Goal: Task Accomplishment & Management: Manage account settings

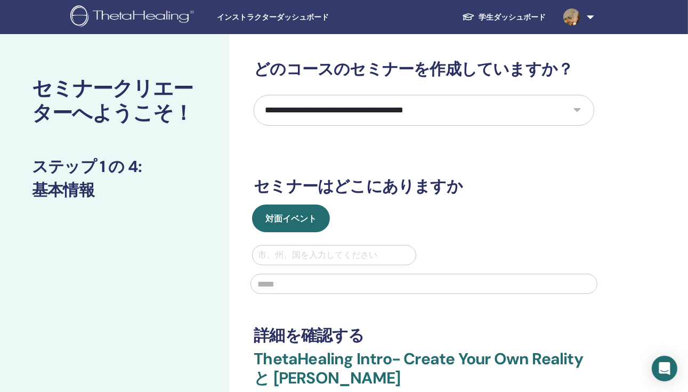
click at [278, 22] on span "インストラクターダッシュボード" at bounding box center [297, 17] width 160 height 11
click at [277, 17] on span "インストラクターダッシュボード" at bounding box center [297, 17] width 160 height 11
click at [294, 19] on span "インストラクターダッシュボード" at bounding box center [297, 17] width 160 height 11
click at [567, 15] on img at bounding box center [571, 17] width 17 height 17
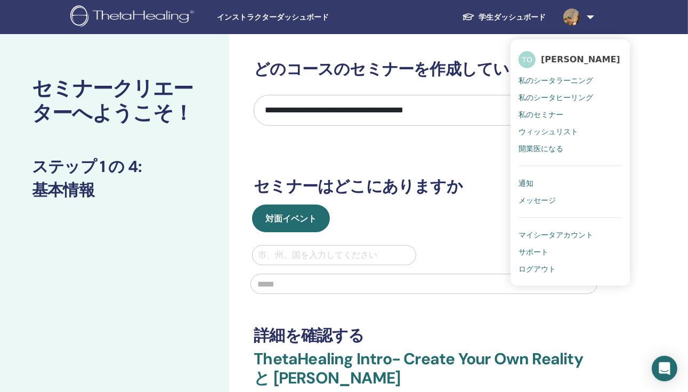
click at [558, 96] on span "私のシータヒーリング" at bounding box center [555, 98] width 75 height 10
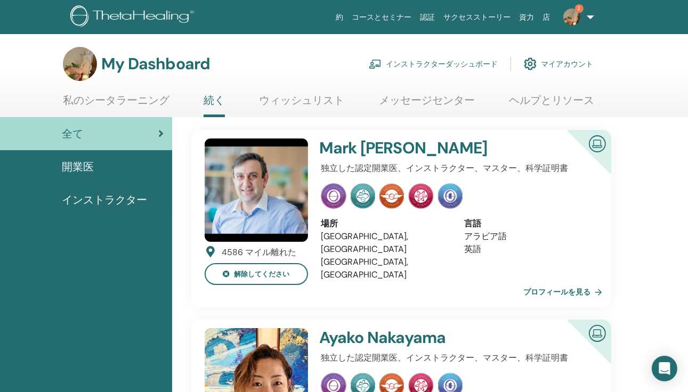
click at [431, 62] on link "インストラクターダッシュボード" at bounding box center [433, 63] width 129 height 23
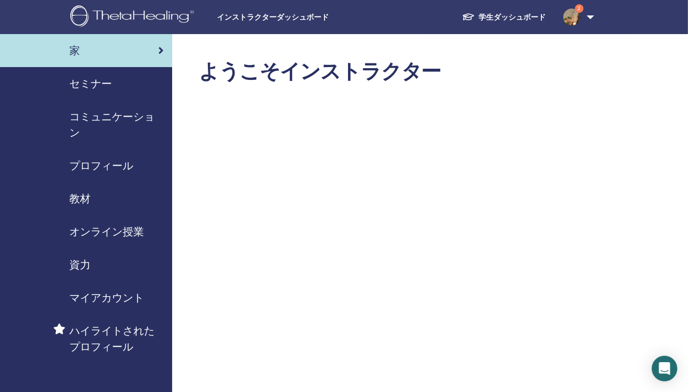
click at [93, 83] on span "セミナー" at bounding box center [90, 84] width 43 height 16
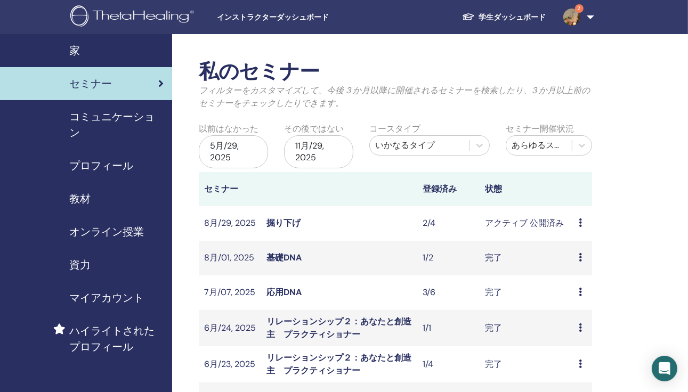
click at [579, 220] on icon at bounding box center [580, 222] width 3 height 9
click at [584, 259] on link "出席者" at bounding box center [577, 260] width 26 height 11
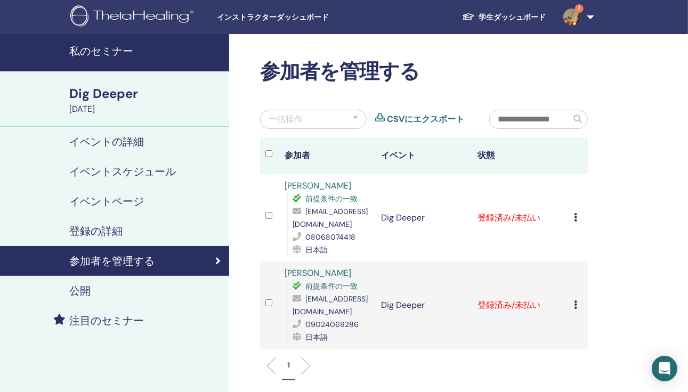
click at [575, 218] on icon at bounding box center [575, 217] width 3 height 9
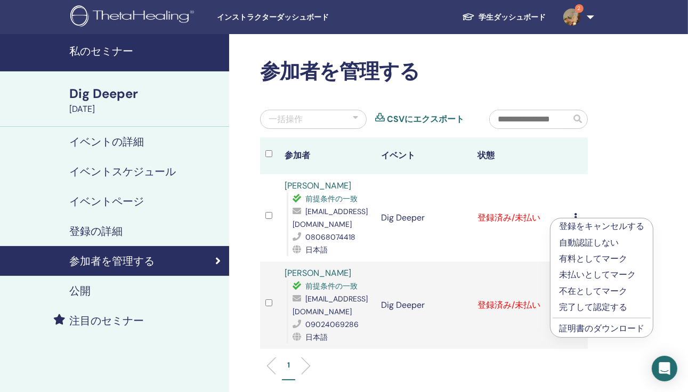
click at [587, 259] on p "有料としてマーク" at bounding box center [601, 259] width 85 height 13
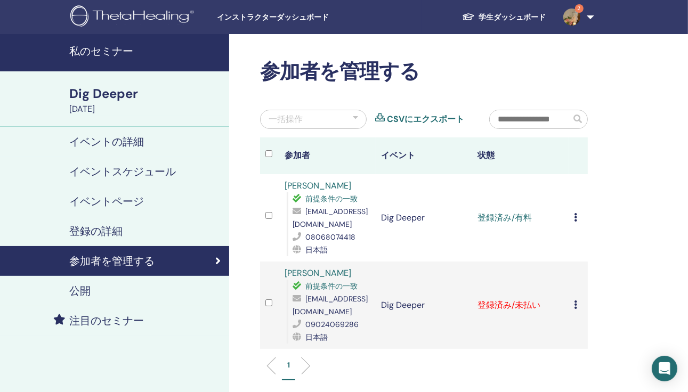
click at [575, 219] on icon at bounding box center [575, 217] width 3 height 9
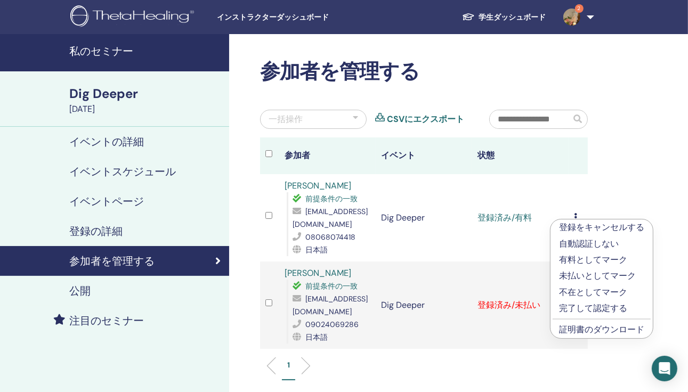
click at [581, 328] on link "証明書のダウンロード" at bounding box center [601, 329] width 85 height 11
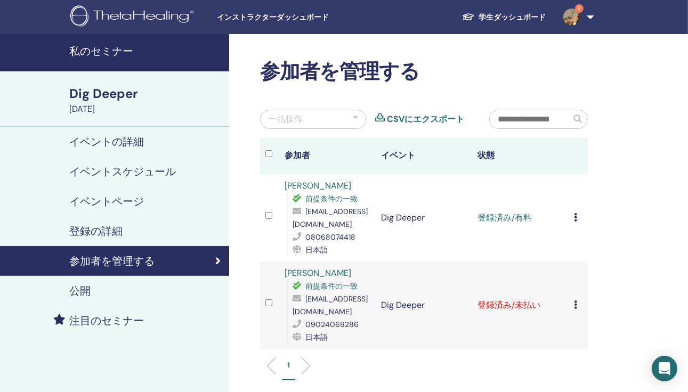
click at [574, 304] on icon at bounding box center [575, 305] width 3 height 9
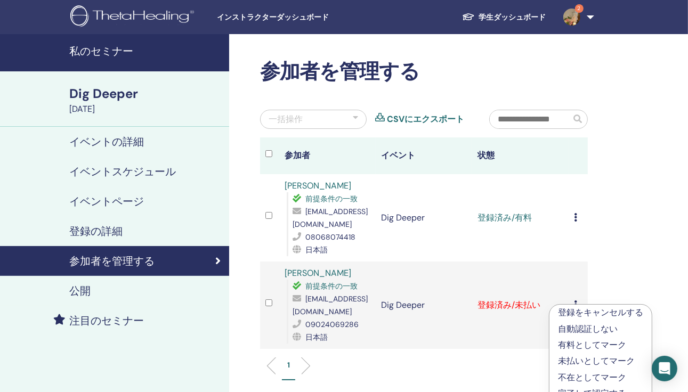
click at [590, 341] on p "有料としてマーク" at bounding box center [600, 345] width 85 height 13
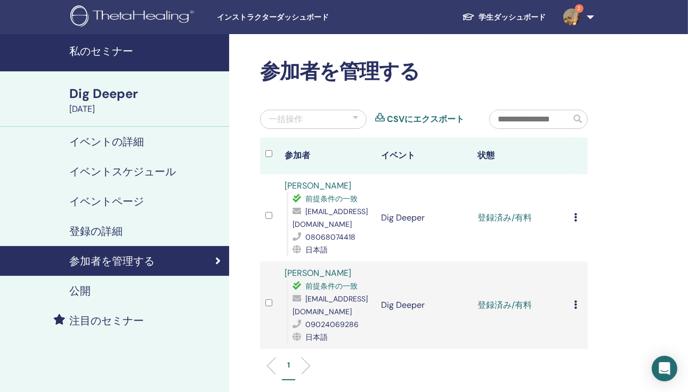
click at [575, 305] on icon at bounding box center [575, 305] width 3 height 9
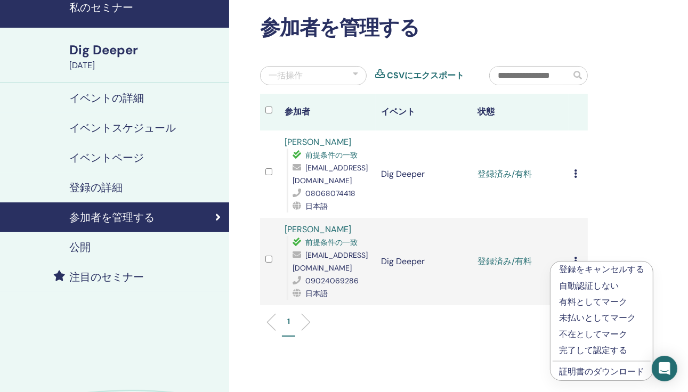
scroll to position [71, 0]
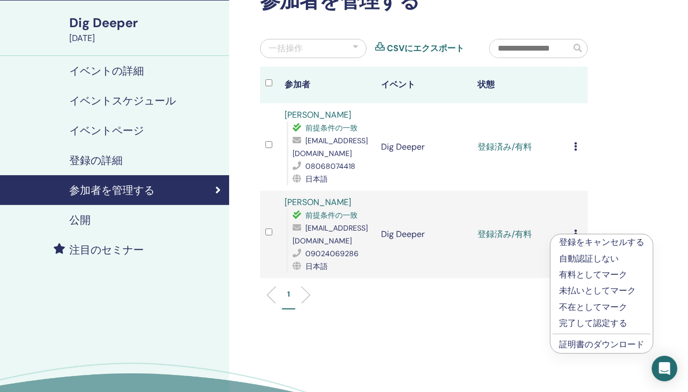
click at [618, 343] on link "証明書のダウンロード" at bounding box center [601, 344] width 85 height 11
